Goal: Information Seeking & Learning: Learn about a topic

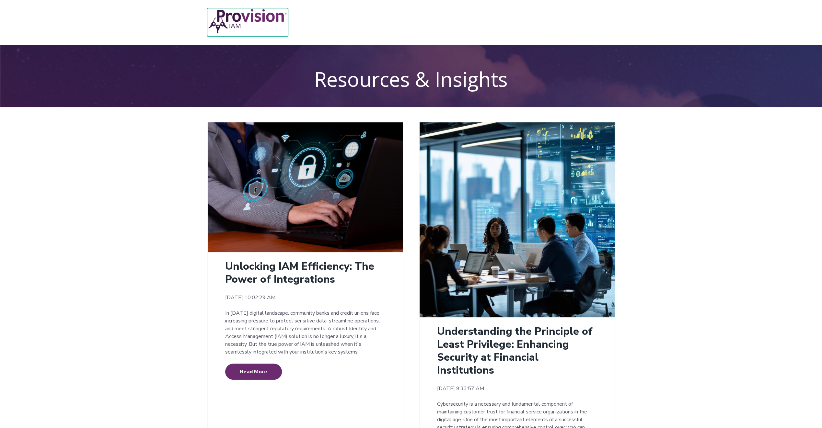
click at [223, 19] on img at bounding box center [247, 21] width 81 height 26
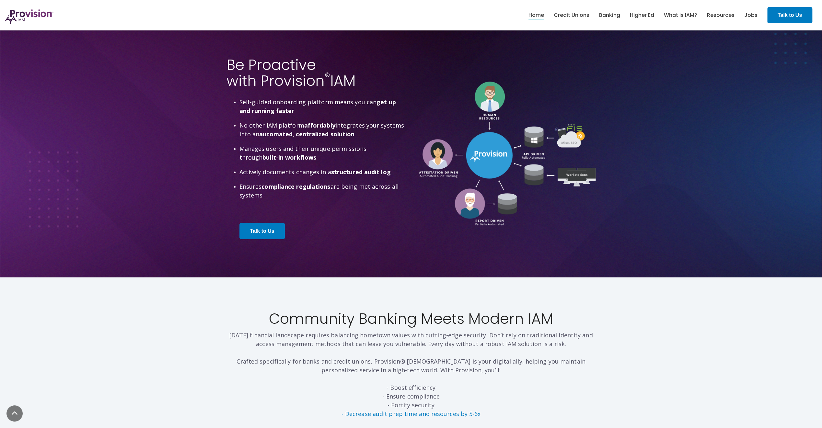
scroll to position [1645, 0]
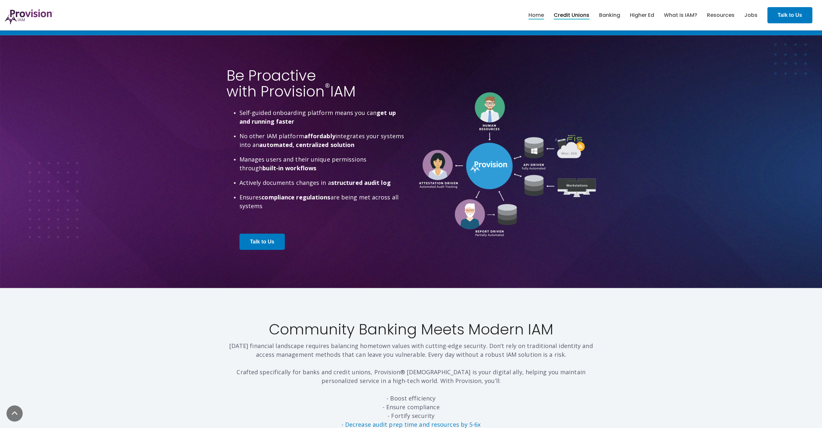
click at [577, 17] on link "Credit Unions" at bounding box center [572, 15] width 36 height 11
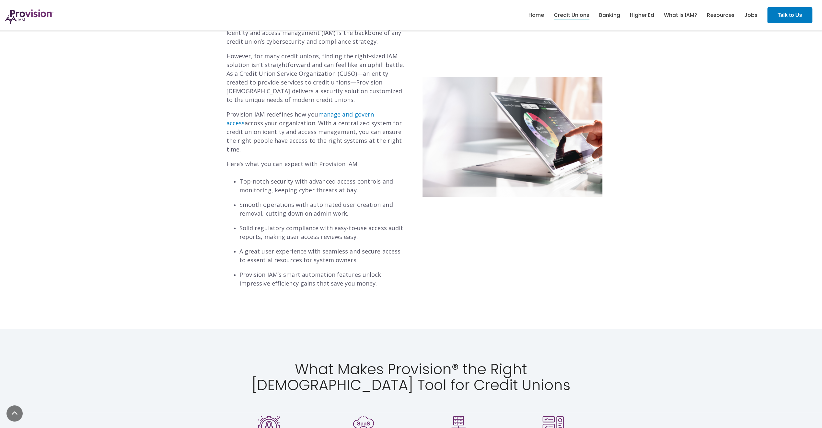
scroll to position [190, 0]
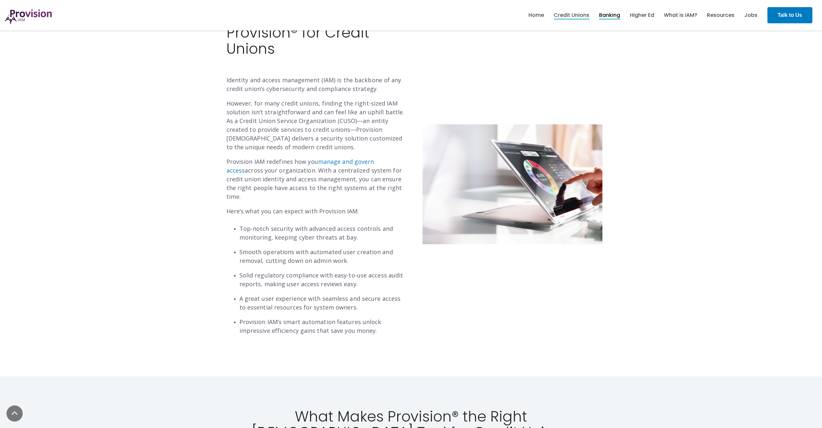
click at [614, 17] on link "Banking" at bounding box center [609, 15] width 21 height 11
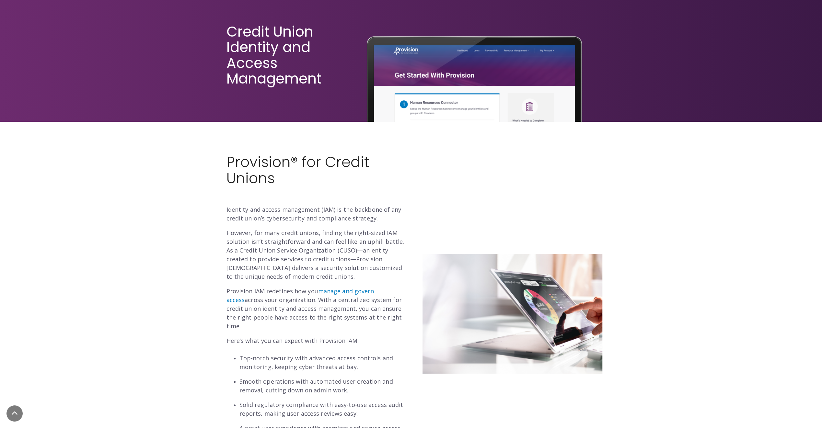
scroll to position [52, 0]
